Goal: Task Accomplishment & Management: Manage account settings

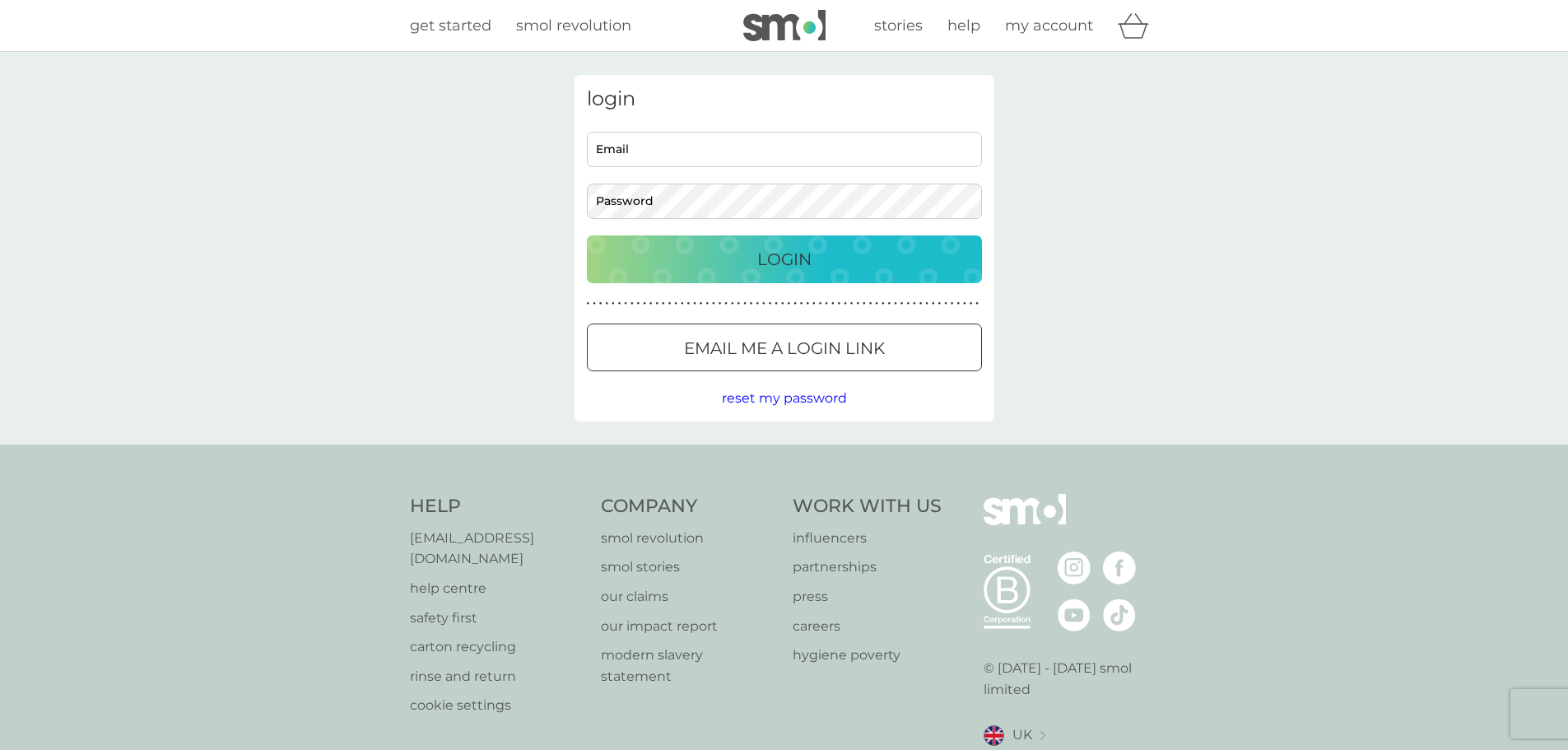
type input "[EMAIL_ADDRESS][DOMAIN_NAME]"
click at [791, 248] on p "Login" at bounding box center [784, 259] width 55 height 26
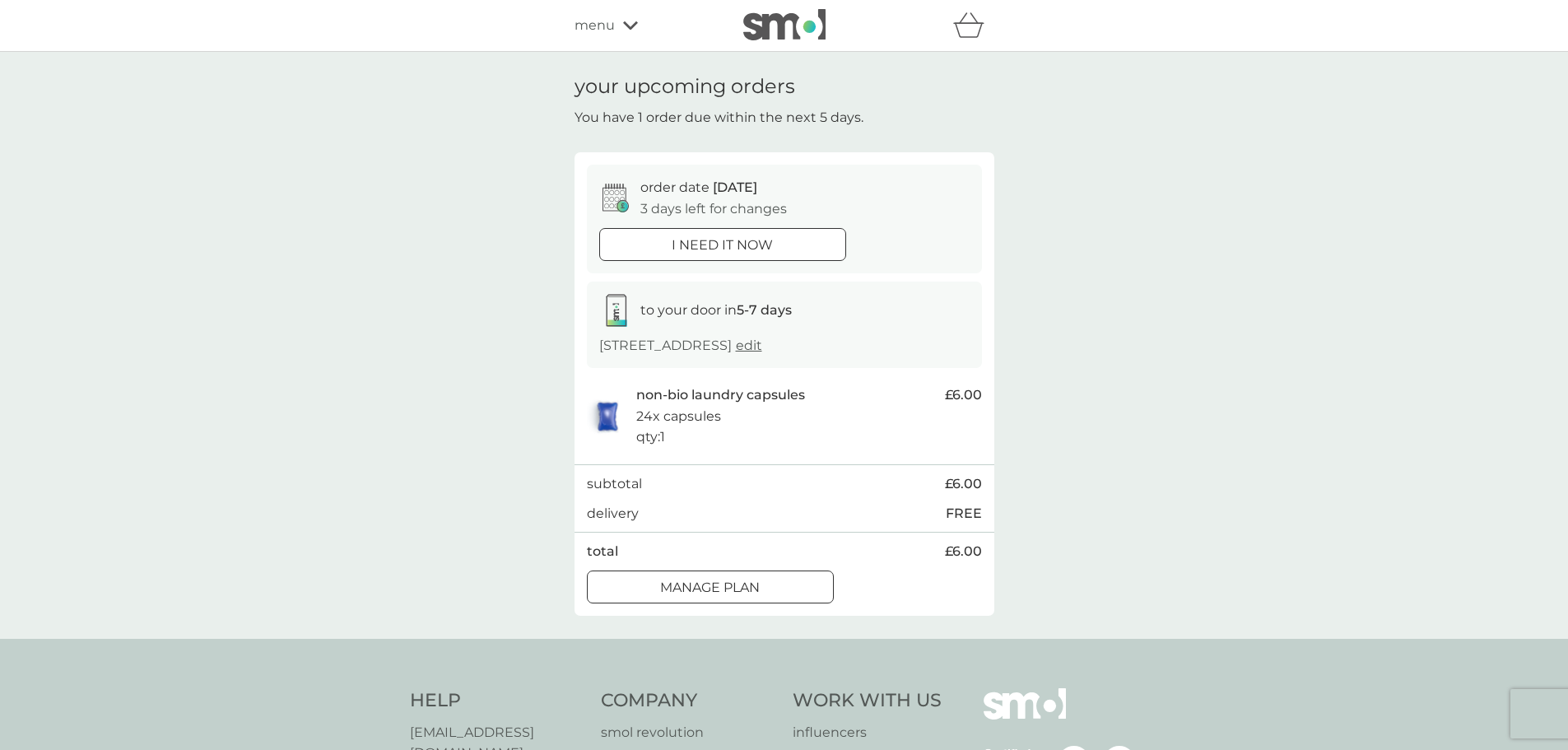
click at [772, 579] on div "Manage plan" at bounding box center [710, 587] width 245 height 21
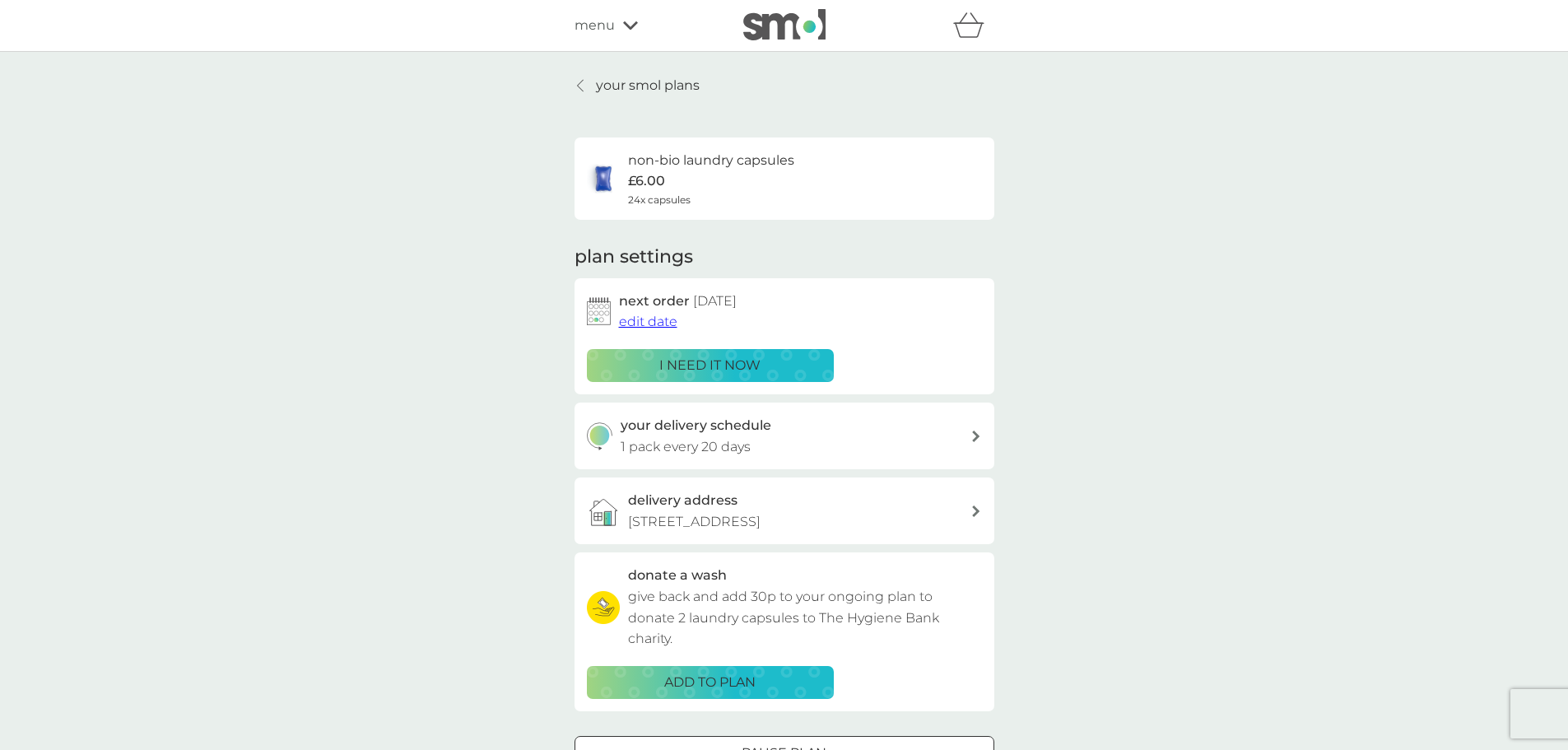
click at [649, 319] on span "edit date" at bounding box center [648, 321] width 58 height 16
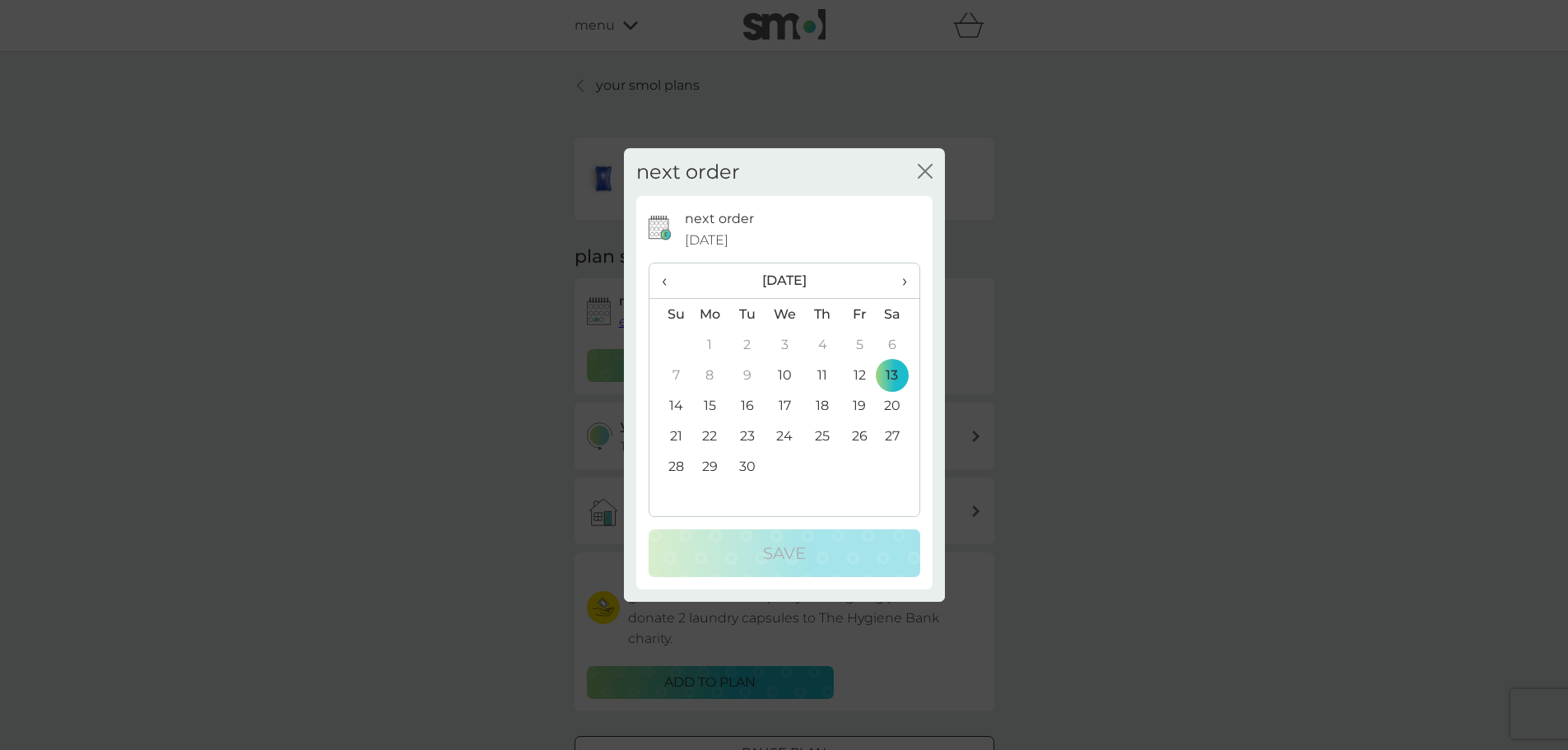
click at [716, 406] on td "15" at bounding box center [710, 406] width 38 height 31
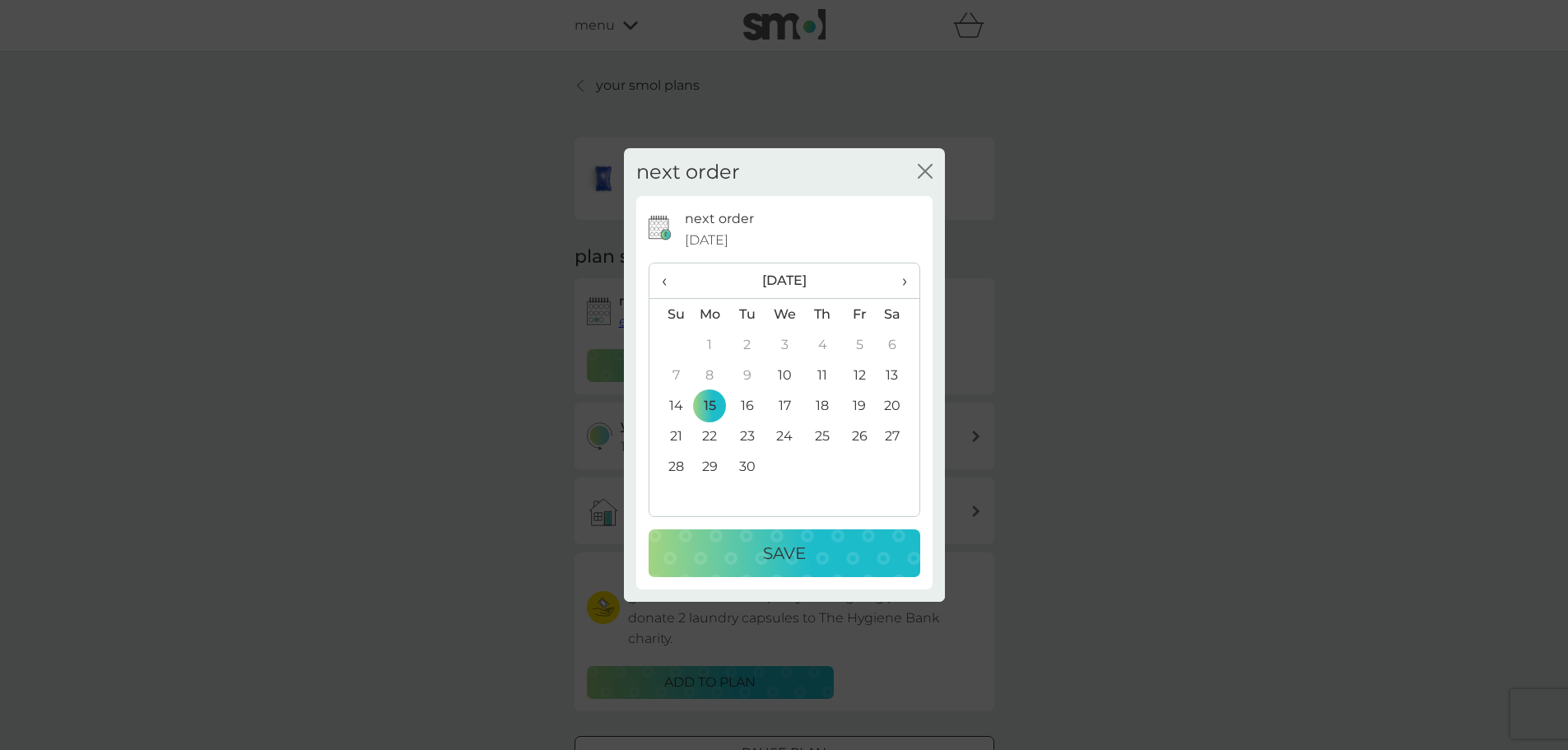
click at [729, 541] on div "Save" at bounding box center [785, 553] width 239 height 26
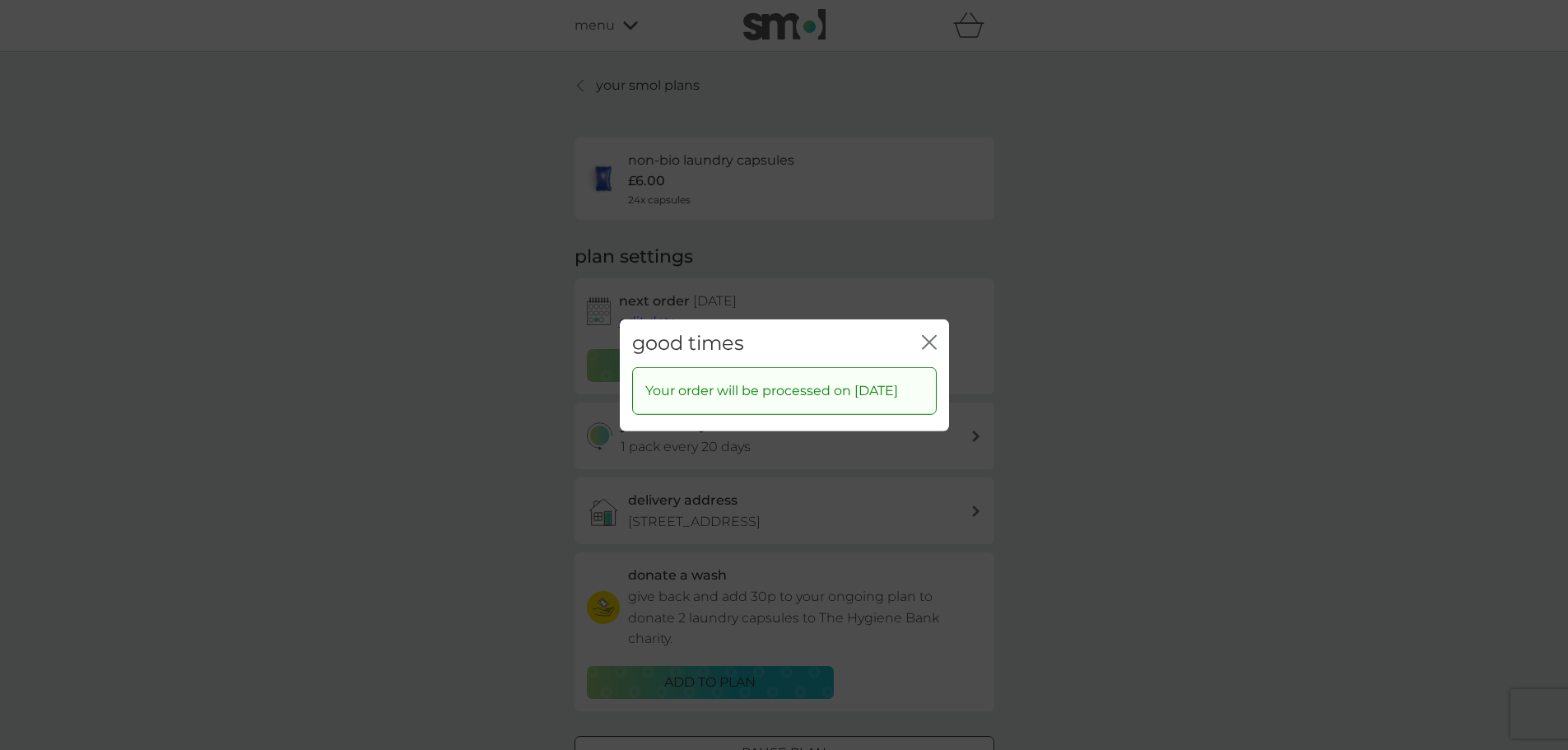
click at [931, 319] on div "good times close" at bounding box center [785, 343] width 330 height 48
click at [927, 339] on icon "close" at bounding box center [929, 342] width 15 height 15
